Goal: Task Accomplishment & Management: Manage account settings

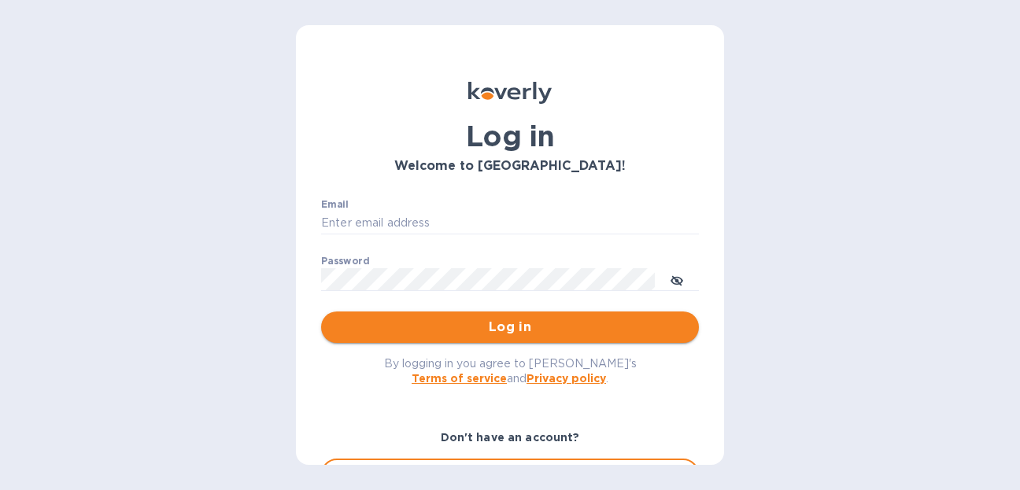
type input "smichelson@nanz.com"
click at [434, 313] on button "Log in" at bounding box center [510, 327] width 378 height 31
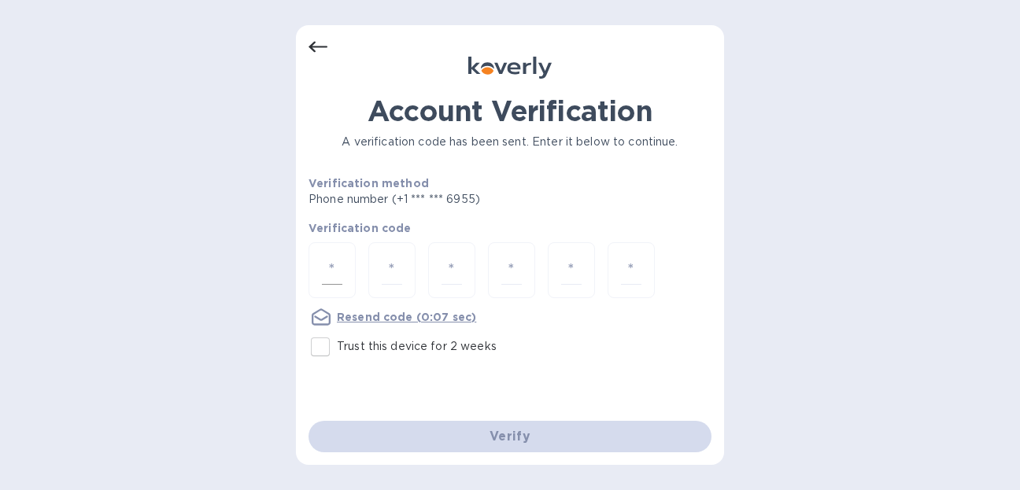
click at [343, 284] on div at bounding box center [331, 270] width 47 height 56
type input "9"
type input "2"
type input "3"
type input "8"
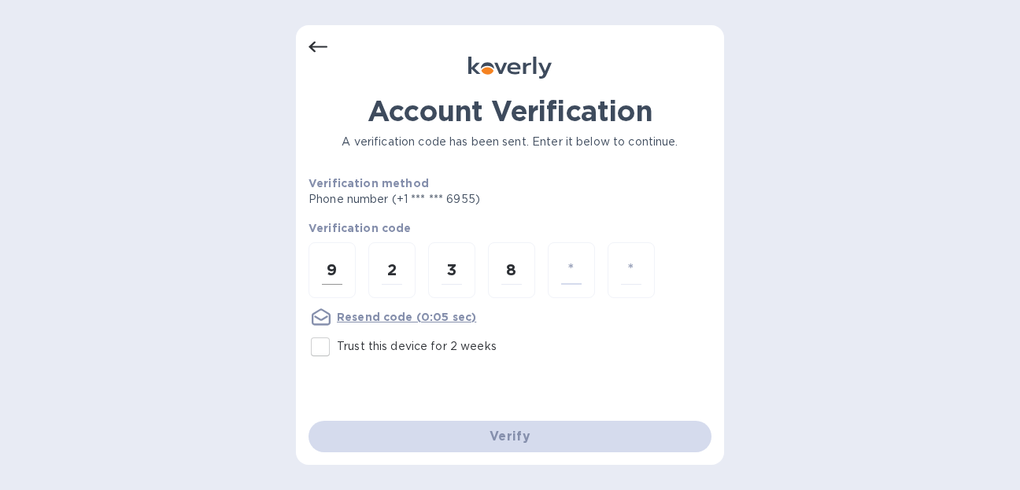
type input "7"
type input "3"
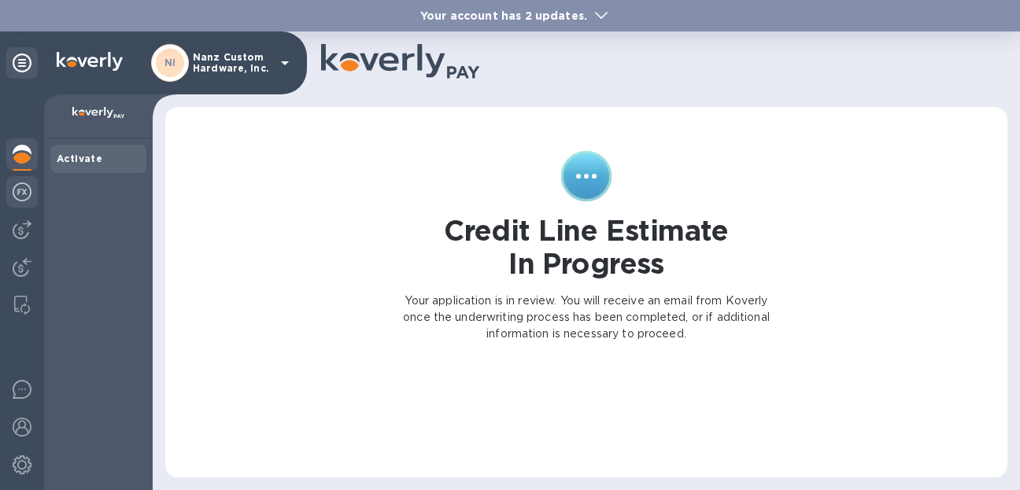
click at [20, 200] on img at bounding box center [22, 192] width 19 height 19
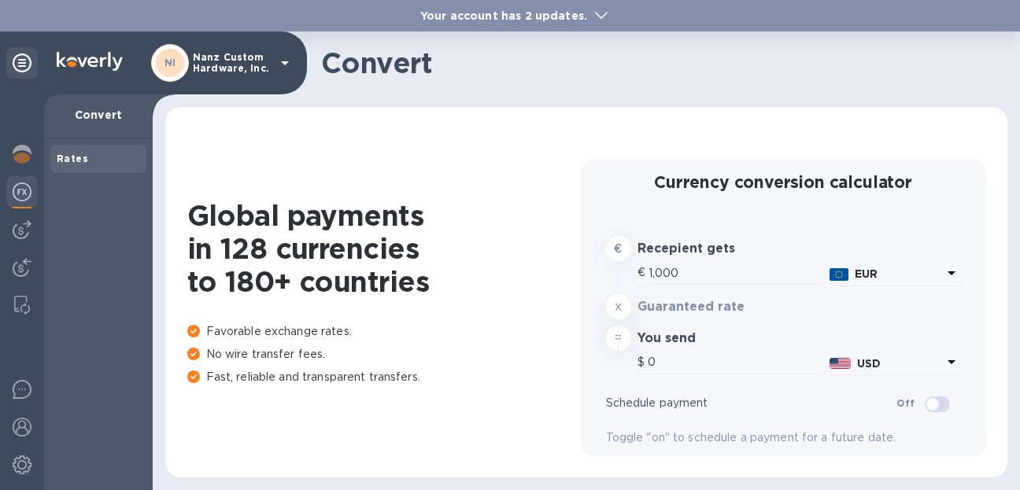
type input "1,179.69"
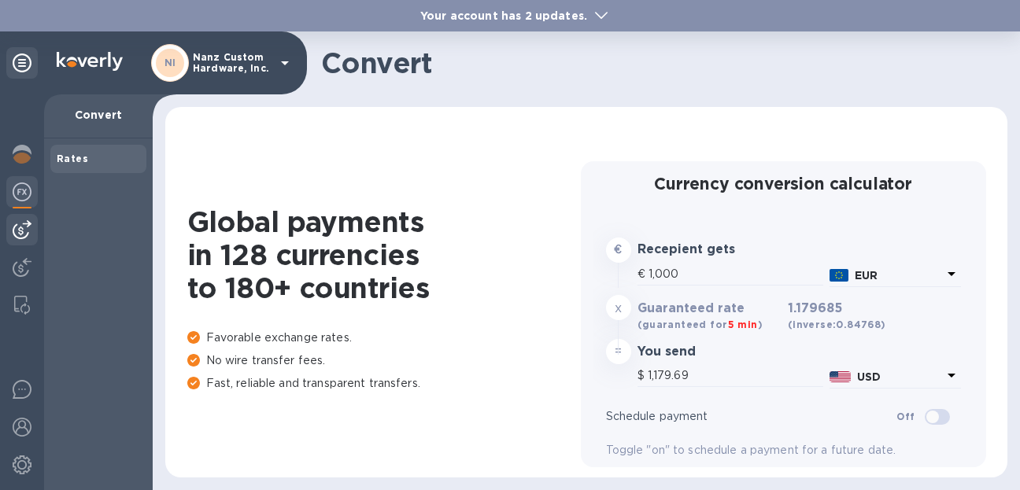
click at [22, 231] on img at bounding box center [22, 229] width 19 height 19
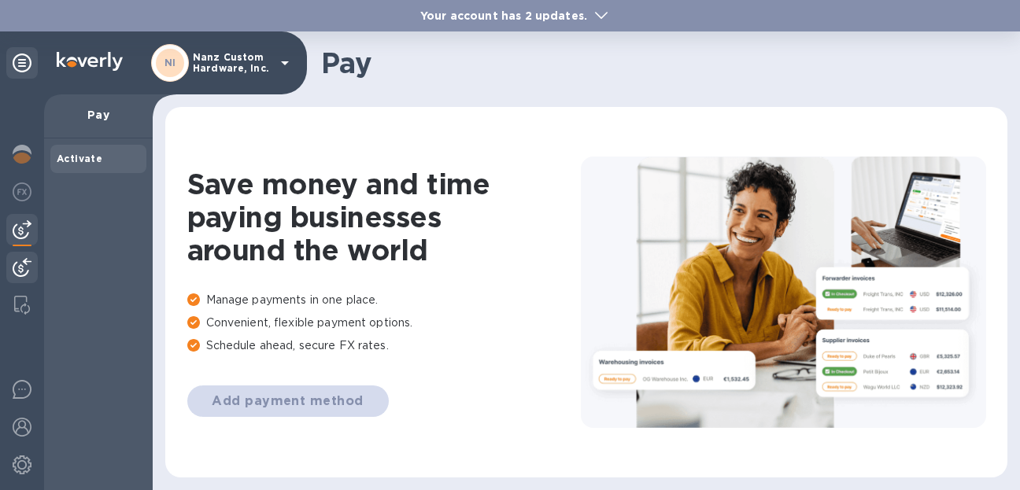
click at [15, 268] on img at bounding box center [22, 267] width 19 height 19
